Goal: Browse casually: Explore the website without a specific task or goal

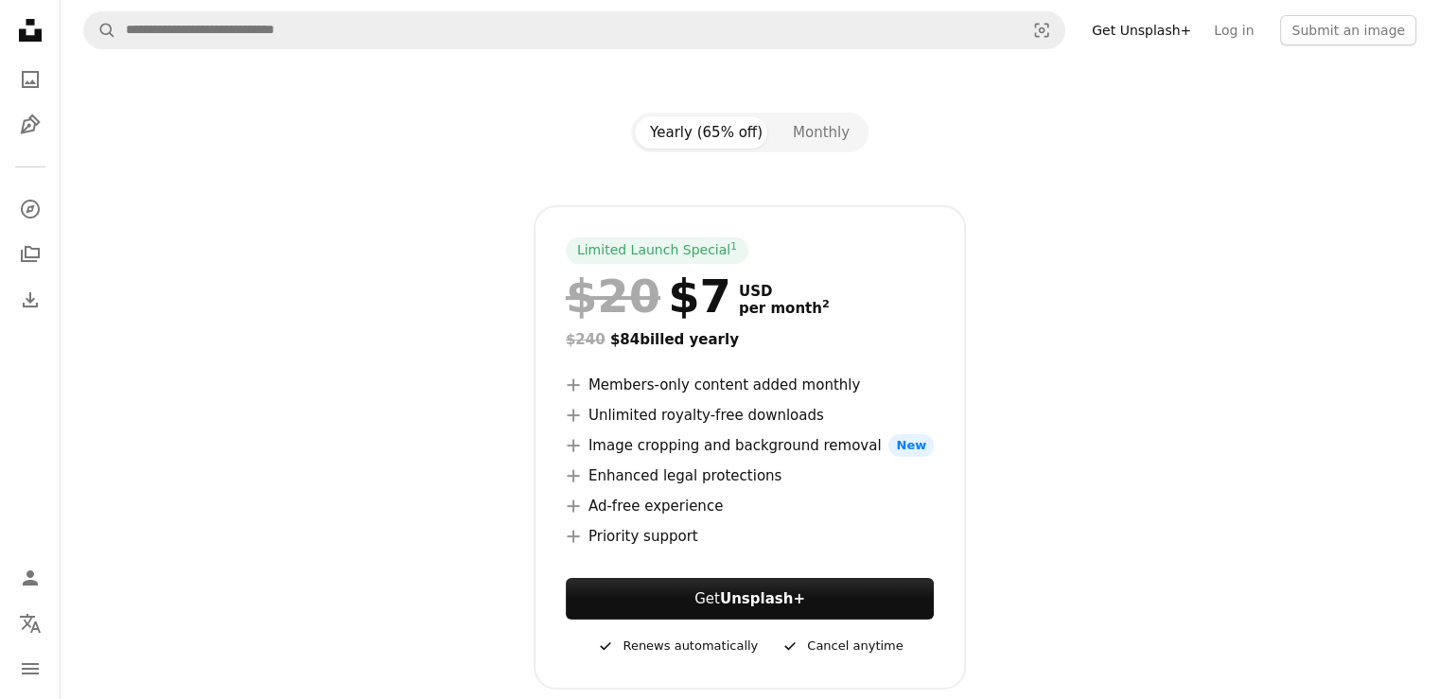
scroll to position [189, 0]
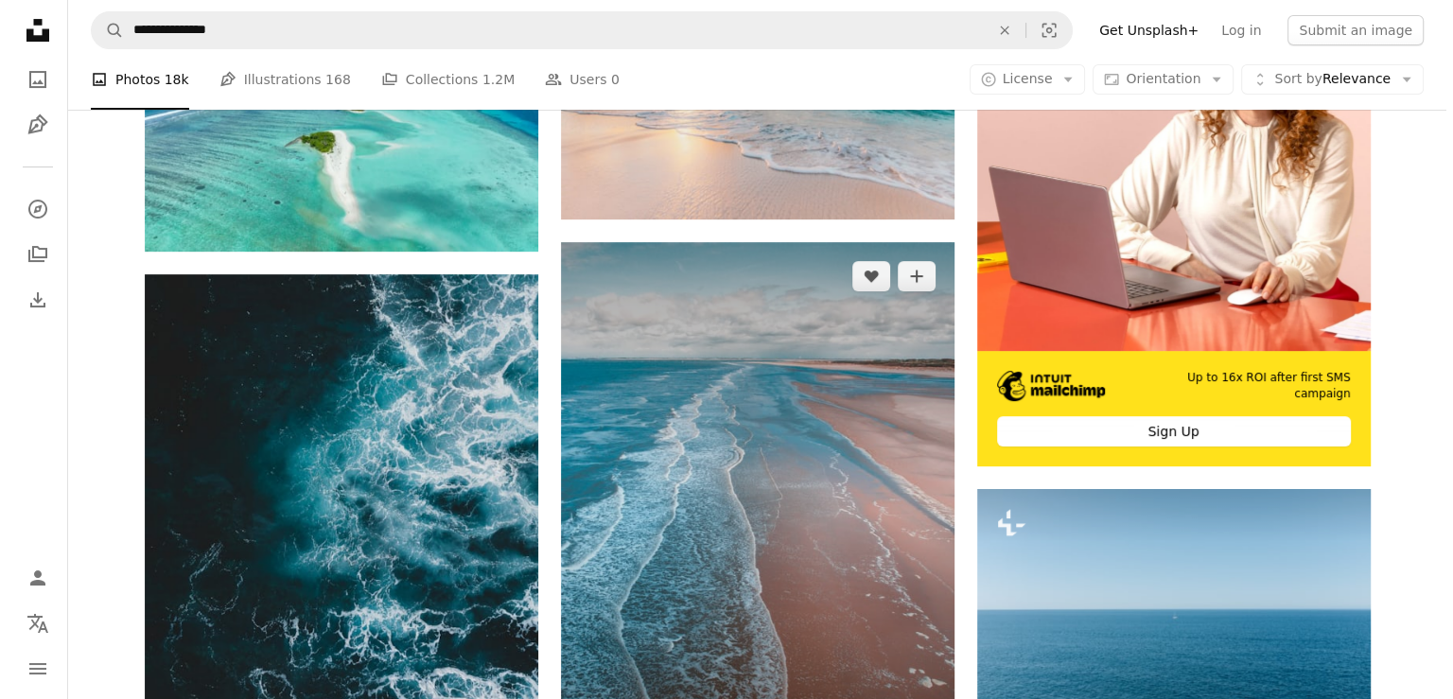
scroll to position [473, 0]
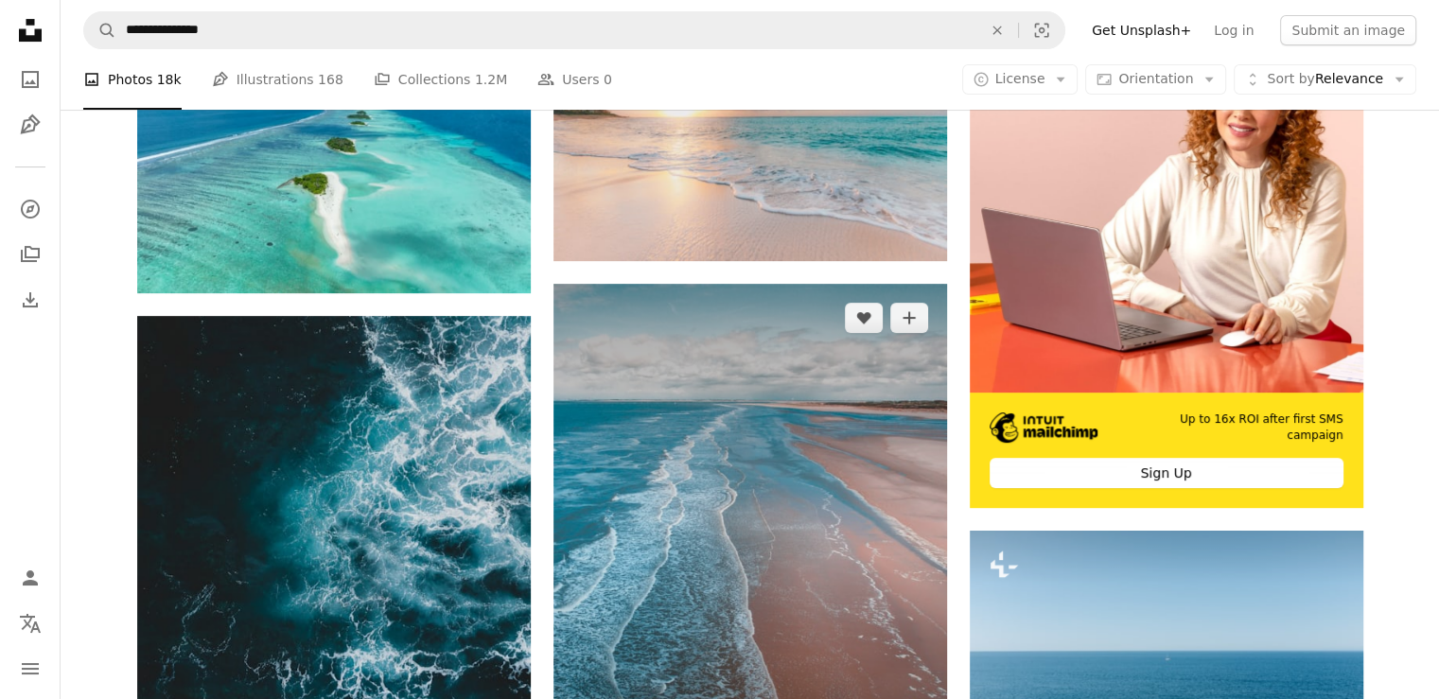
click at [772, 436] on img at bounding box center [749, 546] width 393 height 525
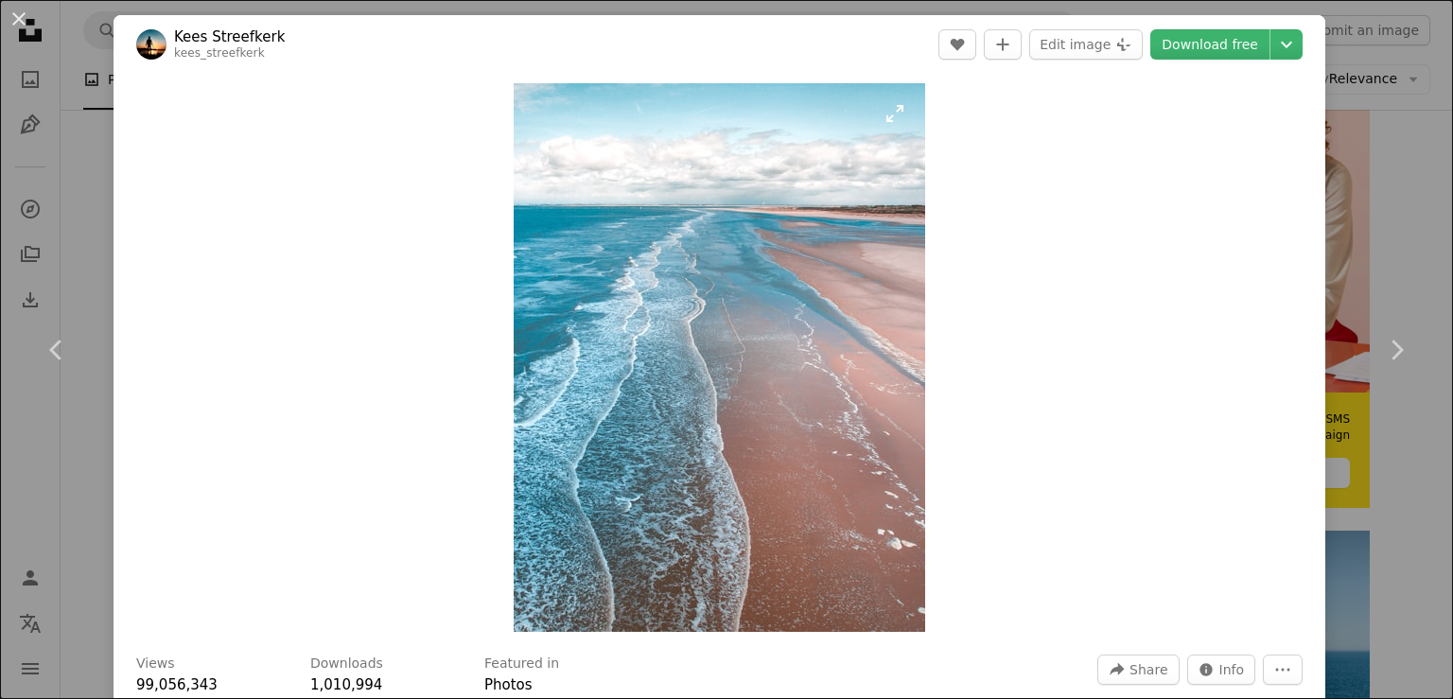
click at [759, 432] on img "Zoom in on this image" at bounding box center [719, 357] width 411 height 549
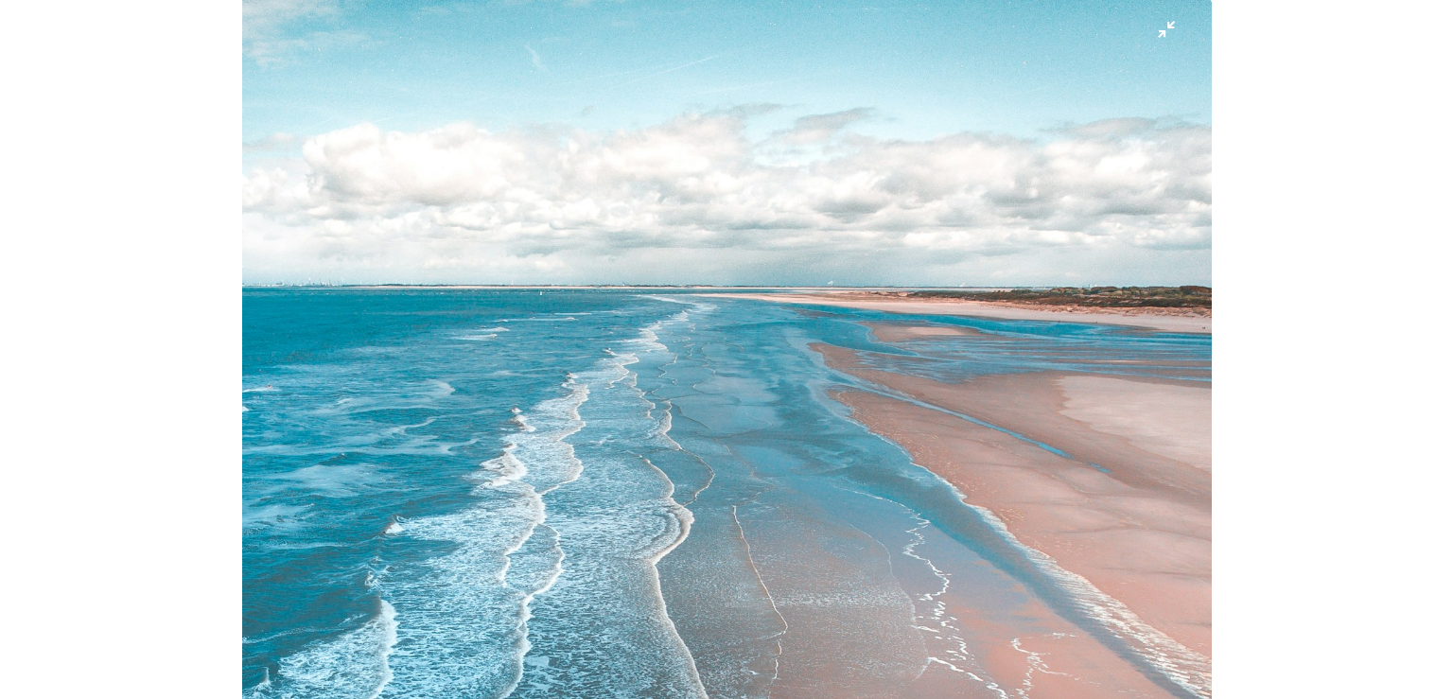
scroll to position [1702, 0]
